Goal: Find specific page/section: Find specific page/section

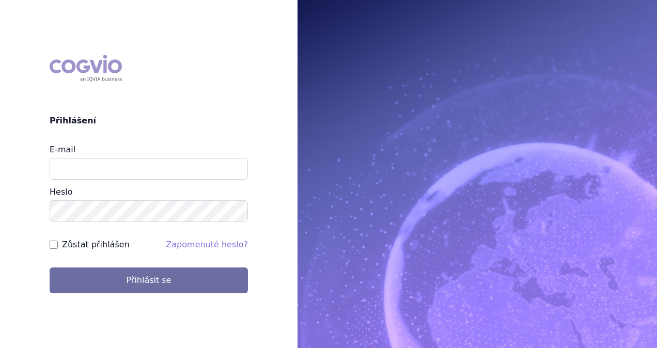
click at [126, 169] on input "E-mail" at bounding box center [149, 169] width 198 height 22
type input "[PERSON_NAME][EMAIL_ADDRESS][DOMAIN_NAME]"
click at [144, 263] on form "E-mail [PERSON_NAME][EMAIL_ADDRESS][DOMAIN_NAME] [GEOGRAPHIC_DATA] Zůstat přihl…" at bounding box center [149, 218] width 198 height 149
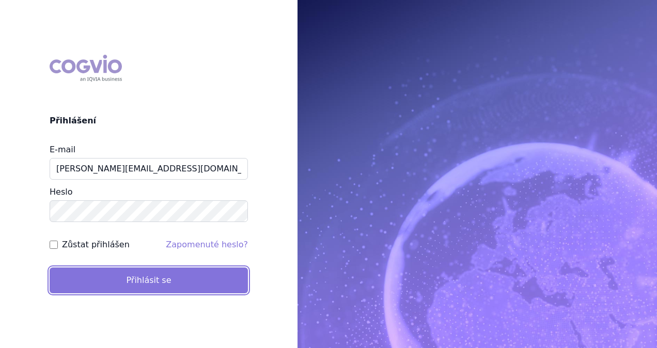
click at [145, 269] on button "Přihlásit se" at bounding box center [149, 281] width 198 height 26
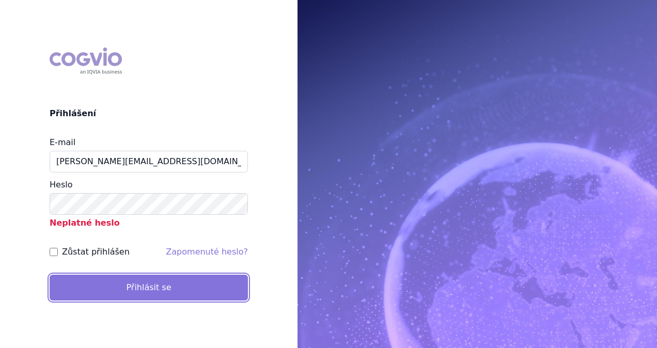
click at [193, 277] on button "Přihlásit se" at bounding box center [149, 288] width 198 height 26
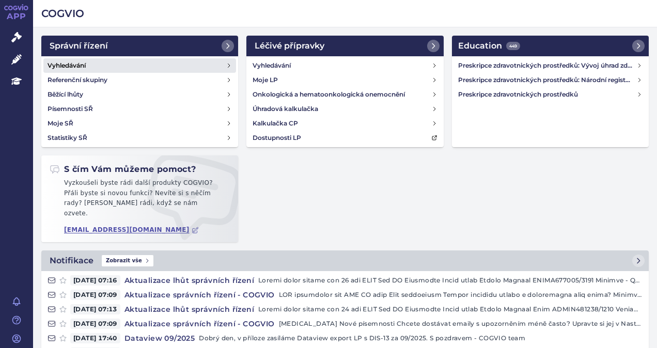
click at [91, 65] on link "Vyhledávání" at bounding box center [139, 65] width 193 height 14
